Goal: Task Accomplishment & Management: Manage account settings

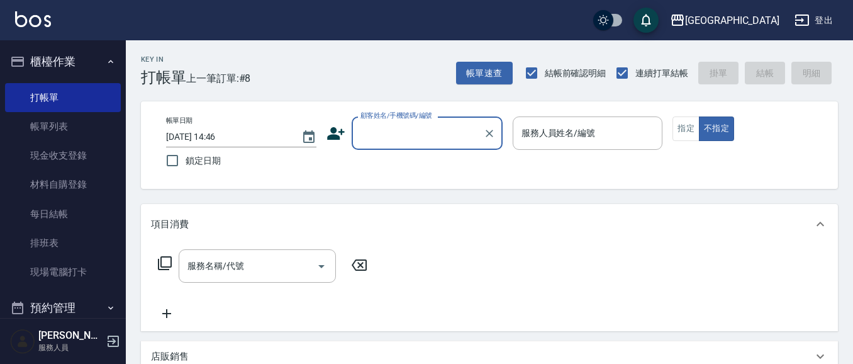
scroll to position [11, 0]
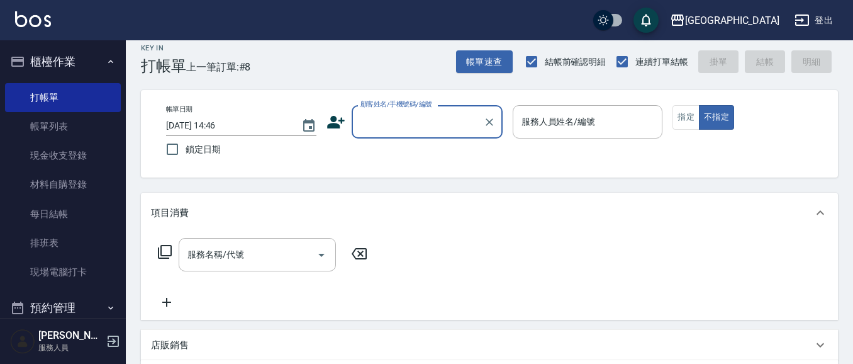
click at [44, 62] on button "櫃檯作業" at bounding box center [63, 61] width 116 height 33
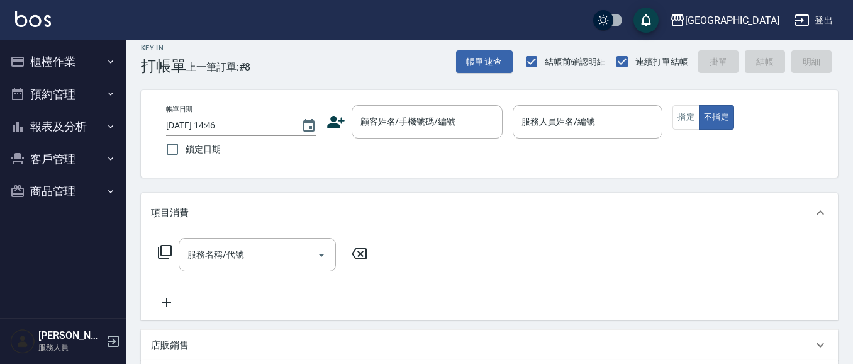
drag, startPoint x: 46, startPoint y: 157, endPoint x: 53, endPoint y: 169, distance: 13.8
click at [47, 156] on button "客戶管理" at bounding box center [63, 159] width 116 height 33
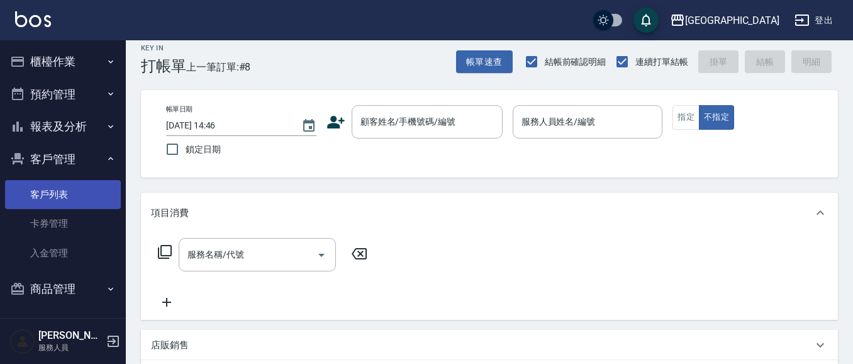
drag, startPoint x: 38, startPoint y: 184, endPoint x: 87, endPoint y: 176, distance: 49.9
click at [38, 184] on link "客戶列表" at bounding box center [63, 194] width 116 height 29
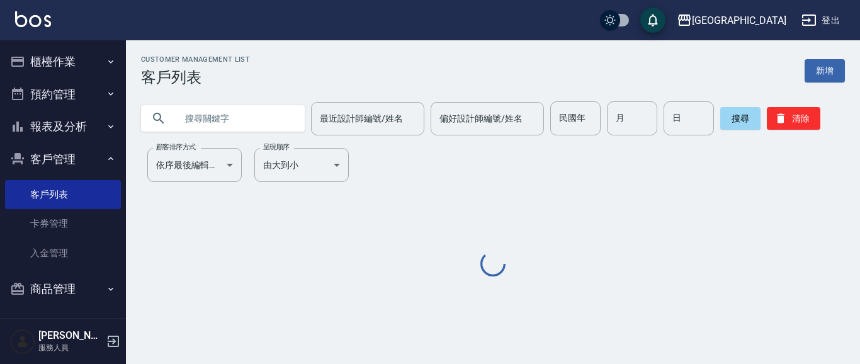
click at [204, 123] on input "text" at bounding box center [235, 118] width 118 height 34
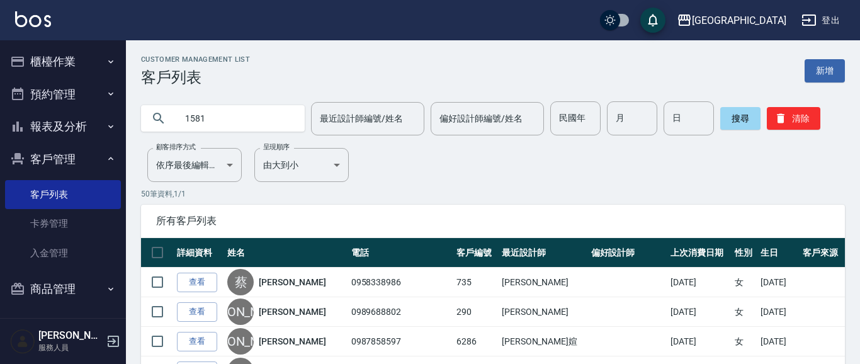
type input "1581"
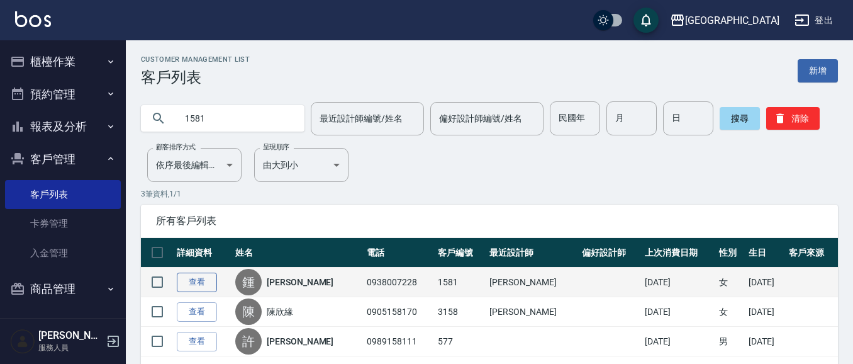
click at [205, 279] on link "查看" at bounding box center [197, 283] width 40 height 20
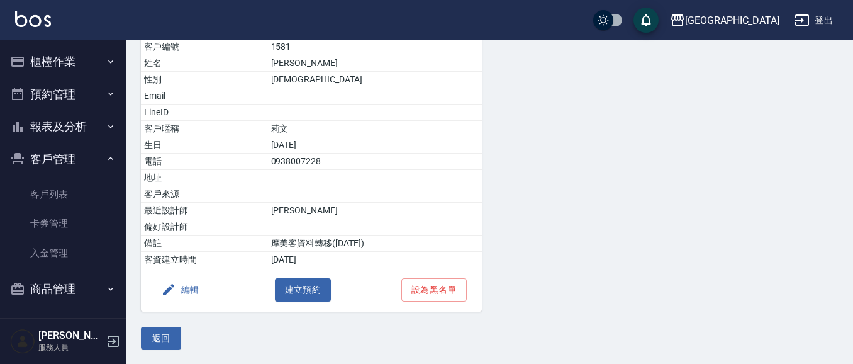
scroll to position [132, 0]
click at [67, 154] on button "客戶管理" at bounding box center [63, 159] width 116 height 33
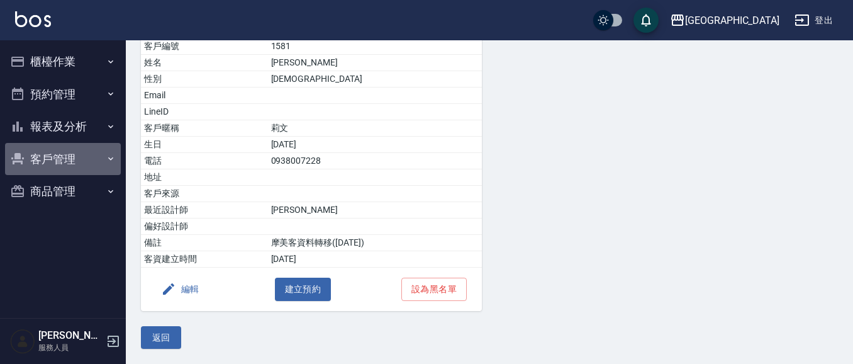
click at [65, 161] on button "客戶管理" at bounding box center [63, 159] width 116 height 33
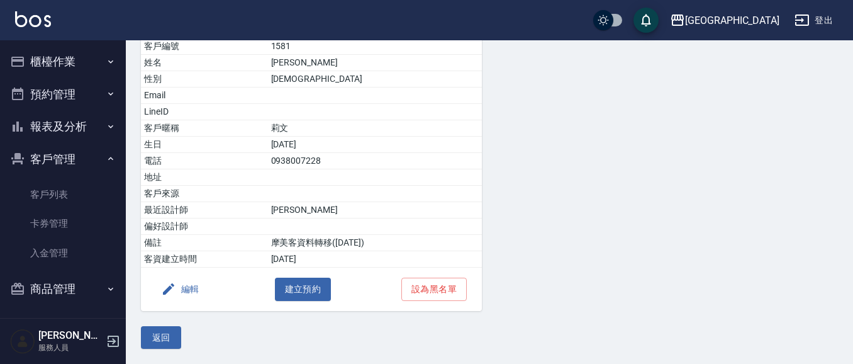
drag, startPoint x: 69, startPoint y: 193, endPoint x: 71, endPoint y: 176, distance: 17.2
click at [67, 193] on link "客戶列表" at bounding box center [63, 194] width 116 height 29
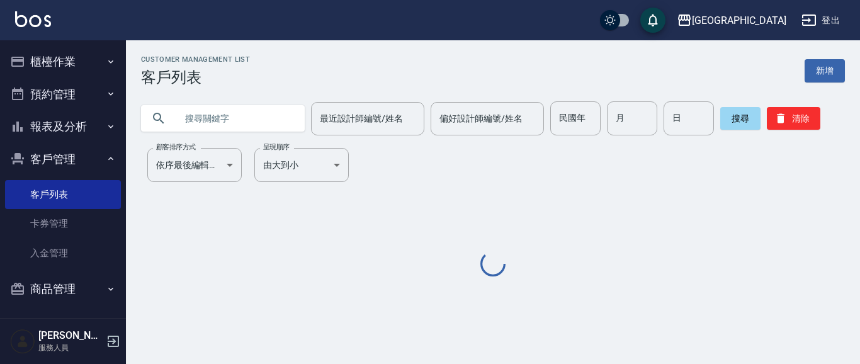
click at [65, 59] on button "櫃檯作業" at bounding box center [63, 61] width 116 height 33
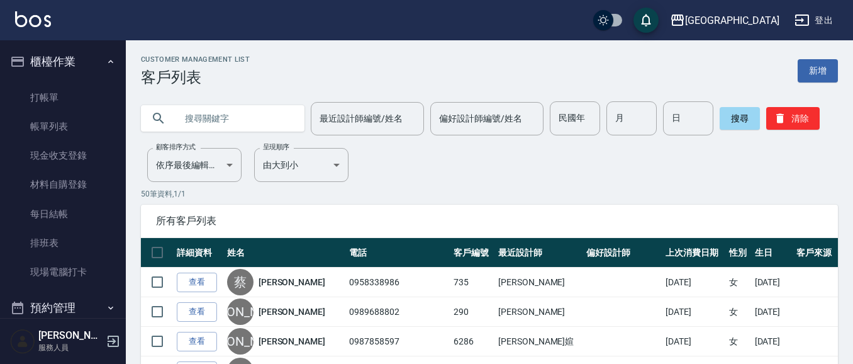
click at [65, 64] on button "櫃檯作業" at bounding box center [63, 61] width 116 height 33
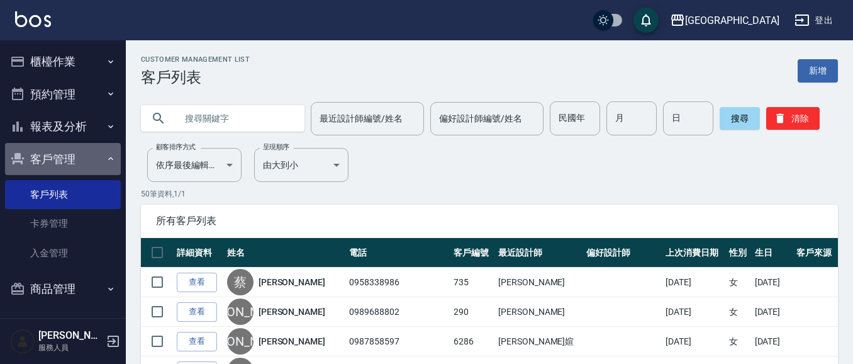
drag, startPoint x: 66, startPoint y: 162, endPoint x: 66, endPoint y: 154, distance: 8.8
click at [66, 159] on button "客戶管理" at bounding box center [63, 159] width 116 height 33
